Goal: Navigation & Orientation: Find specific page/section

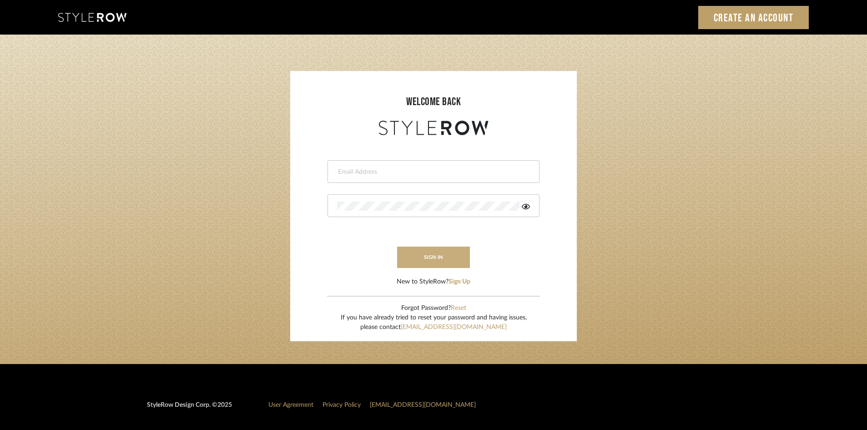
type input "intern@meyerinteriors.com"
click at [435, 250] on button "sign in" at bounding box center [433, 256] width 73 height 21
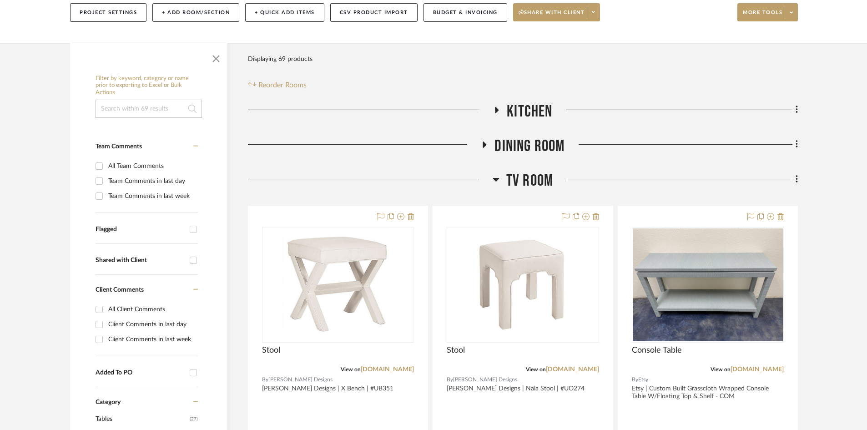
scroll to position [153, 0]
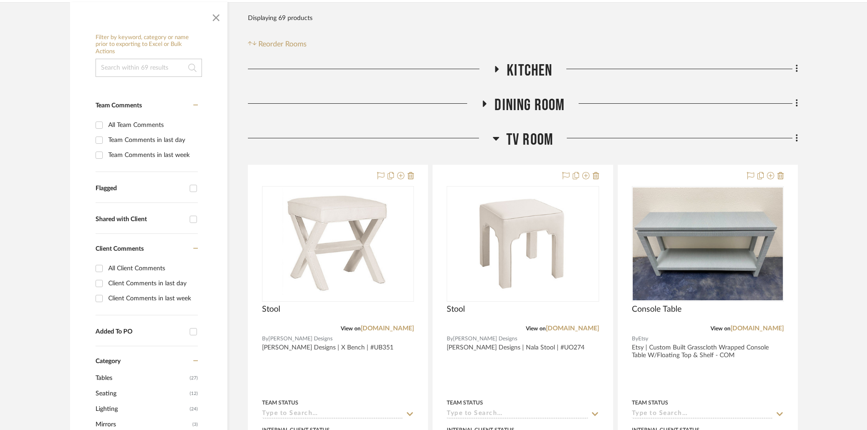
click at [514, 136] on span "TV ROOM" at bounding box center [529, 140] width 47 height 20
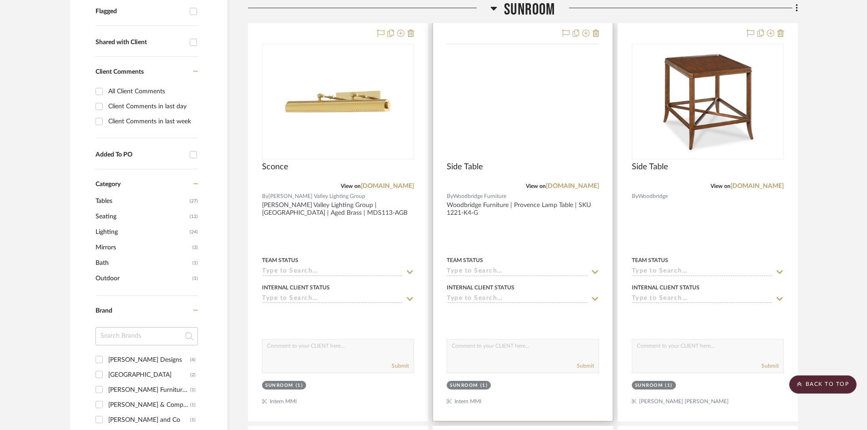
scroll to position [247, 0]
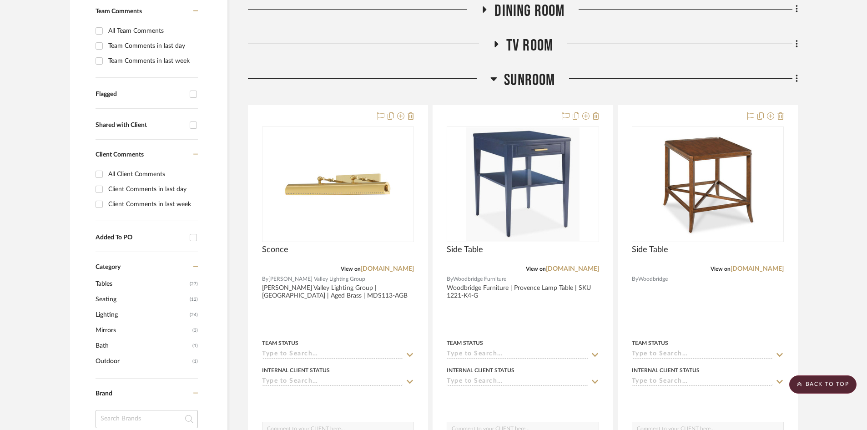
click at [508, 89] on span "SUNROOM" at bounding box center [529, 80] width 51 height 20
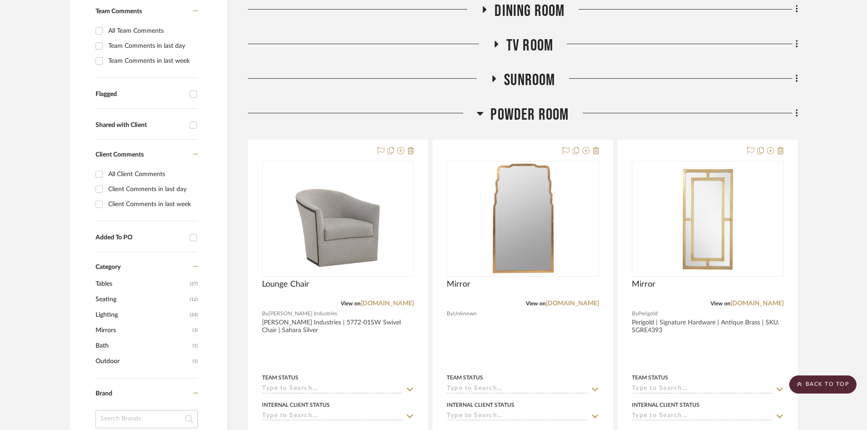
scroll to position [0, 0]
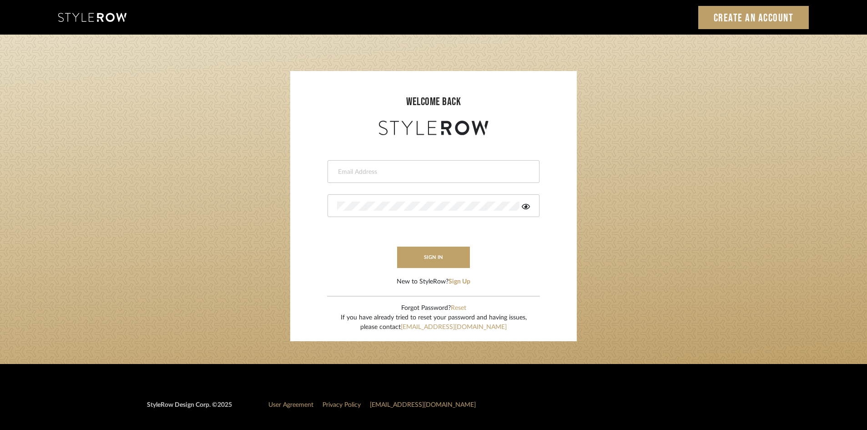
type input "intern@meyerinteriors.com"
click at [436, 249] on button "sign in" at bounding box center [433, 256] width 73 height 21
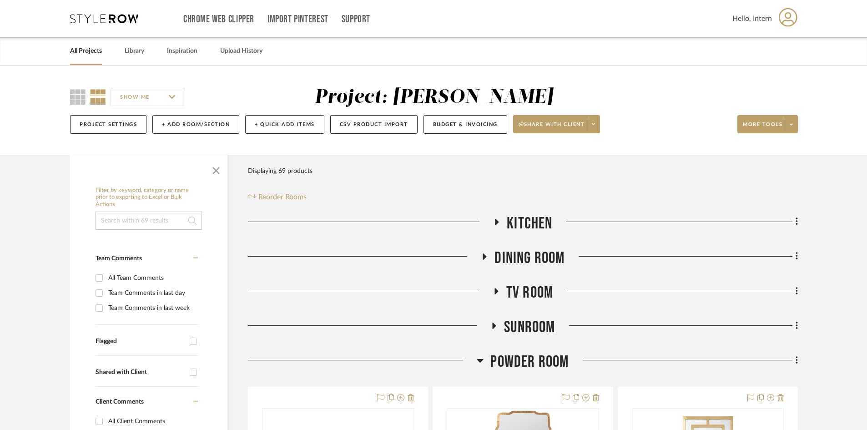
click at [93, 56] on link "All Projects" at bounding box center [86, 51] width 32 height 12
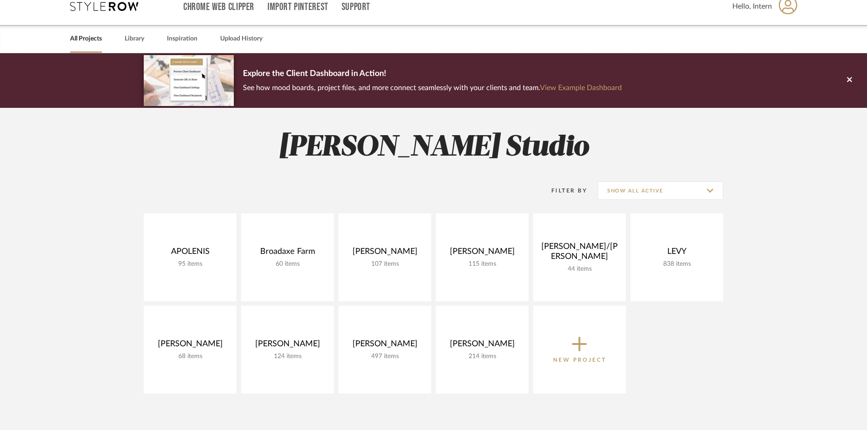
scroll to position [37, 0]
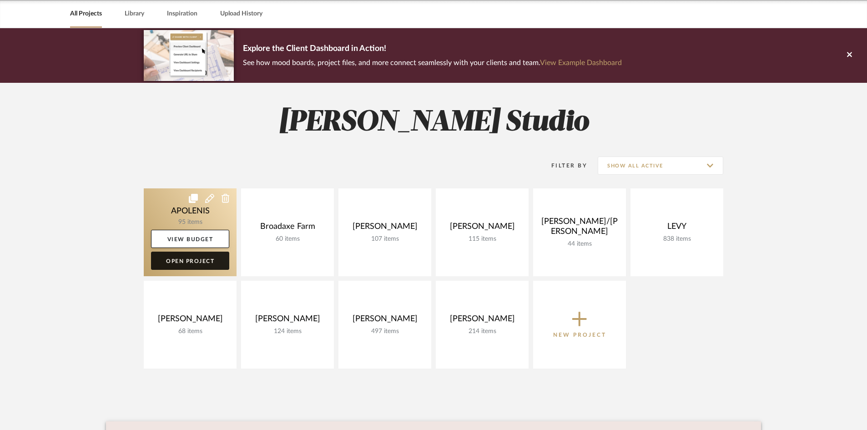
click at [213, 256] on link "Open Project" at bounding box center [190, 260] width 78 height 18
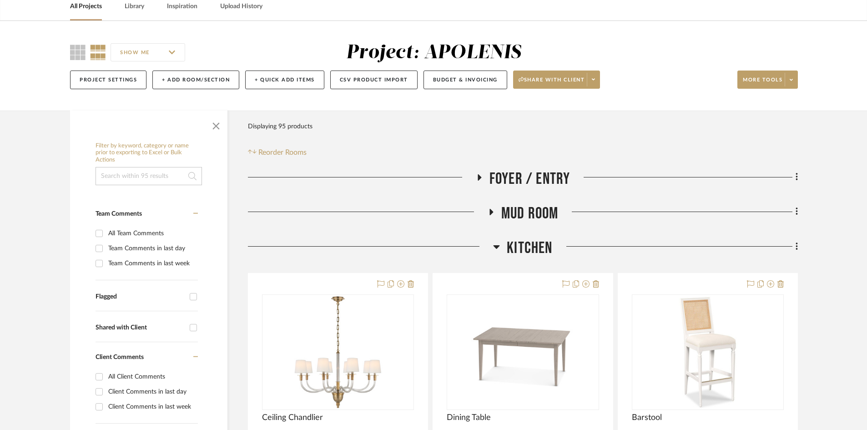
scroll to position [50, 0]
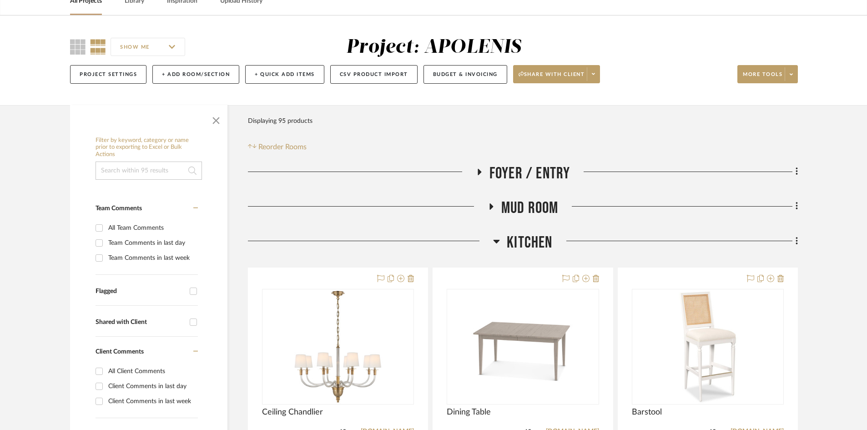
click at [543, 239] on span "Kitchen" at bounding box center [528, 243] width 45 height 20
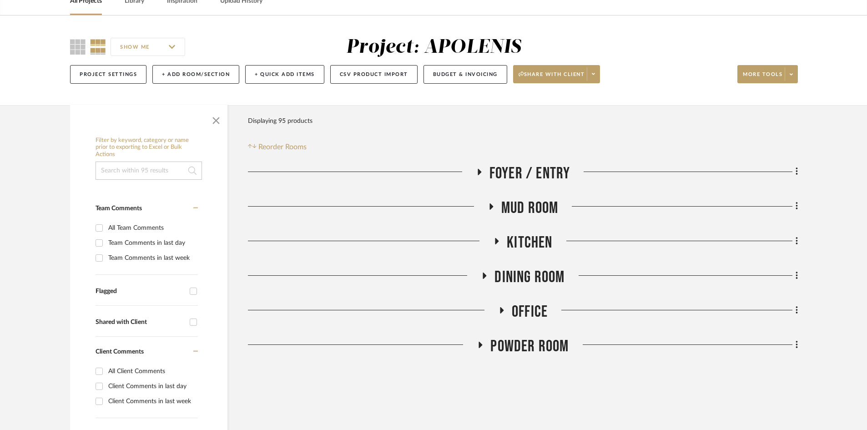
click at [545, 165] on span "Foyer / Entry" at bounding box center [529, 174] width 81 height 20
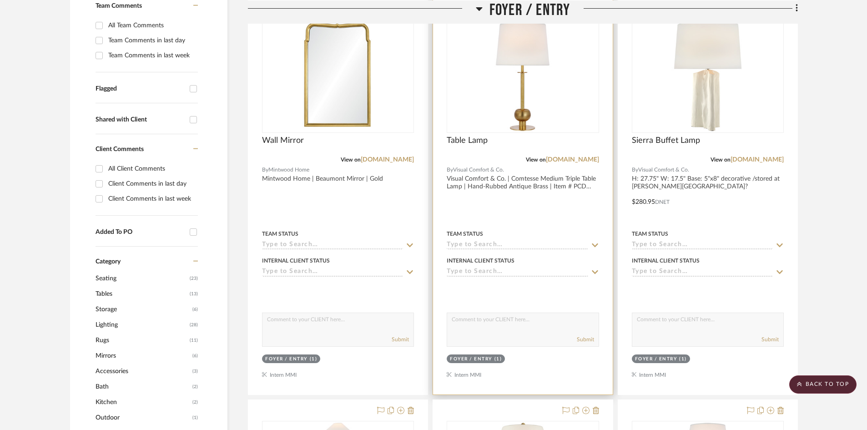
scroll to position [95, 0]
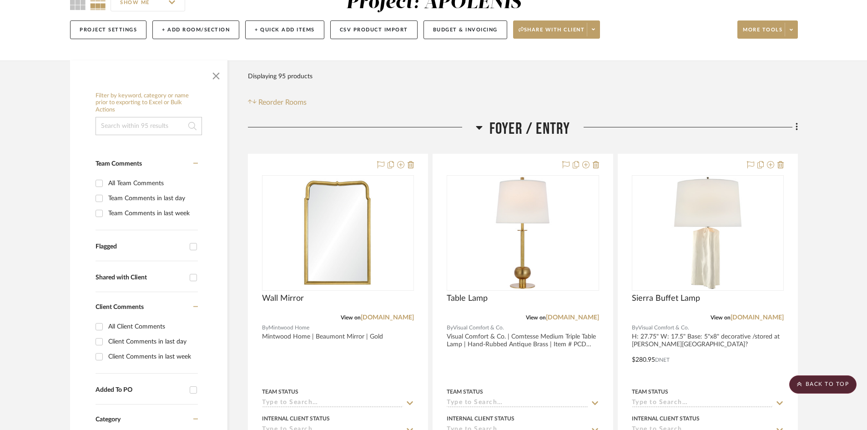
click at [546, 130] on span "Foyer / Entry" at bounding box center [529, 129] width 81 height 20
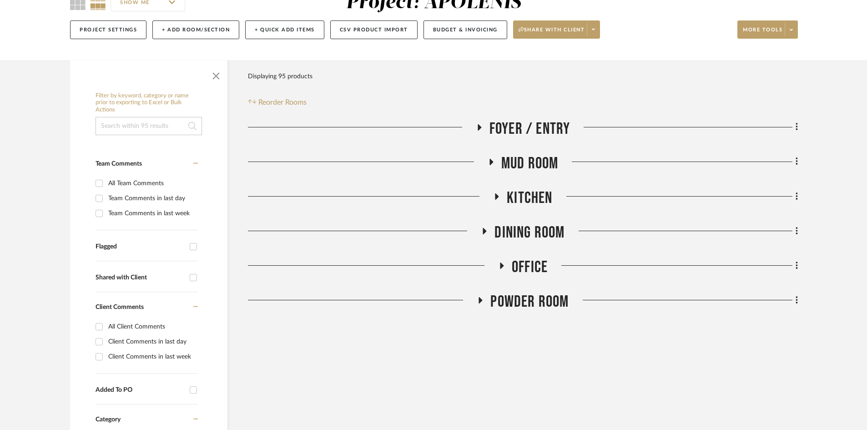
click at [536, 298] on span "Powder Room" at bounding box center [529, 302] width 78 height 20
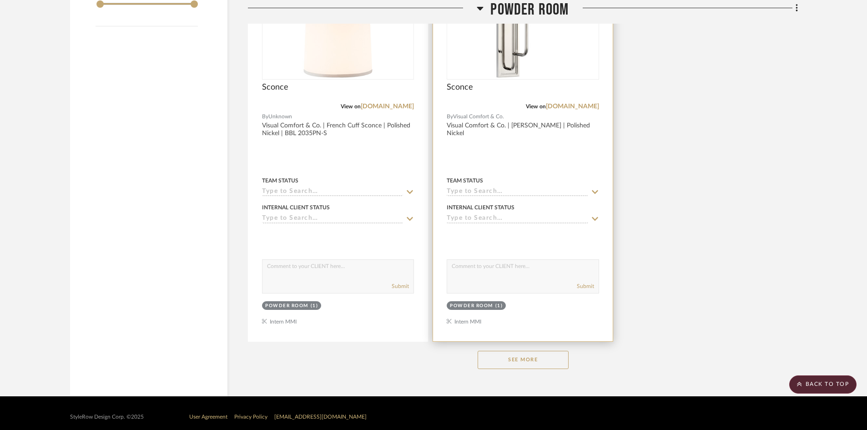
scroll to position [1293, 0]
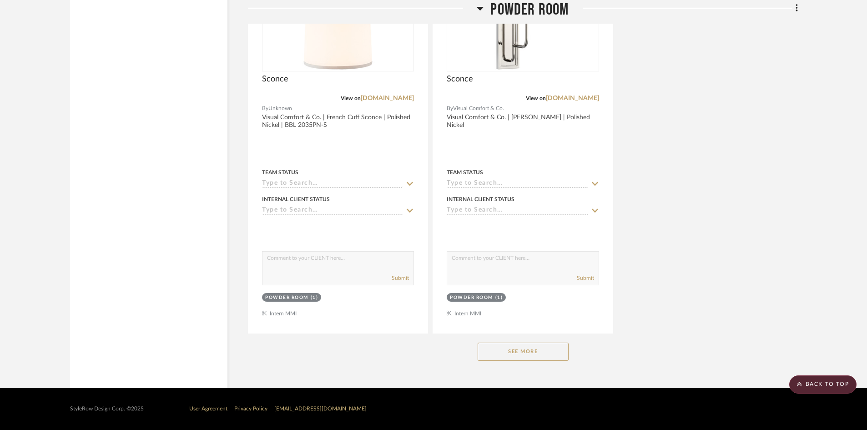
click at [507, 356] on button "See More" at bounding box center [522, 351] width 91 height 18
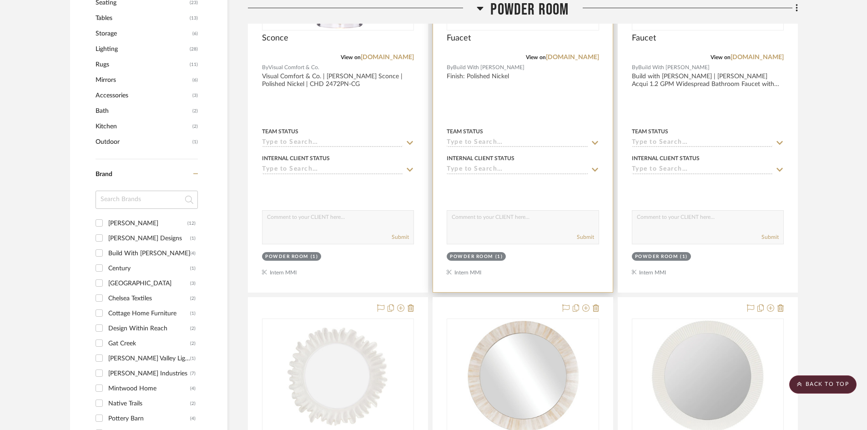
scroll to position [609, 0]
